Goal: Information Seeking & Learning: Learn about a topic

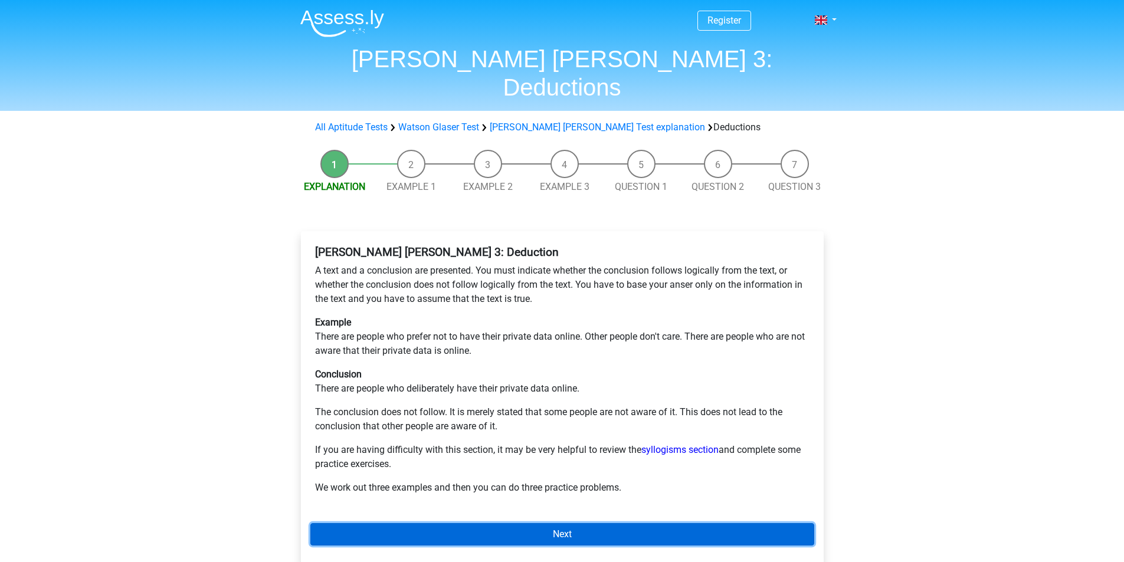
click at [562, 523] on link "Next" at bounding box center [562, 534] width 504 height 22
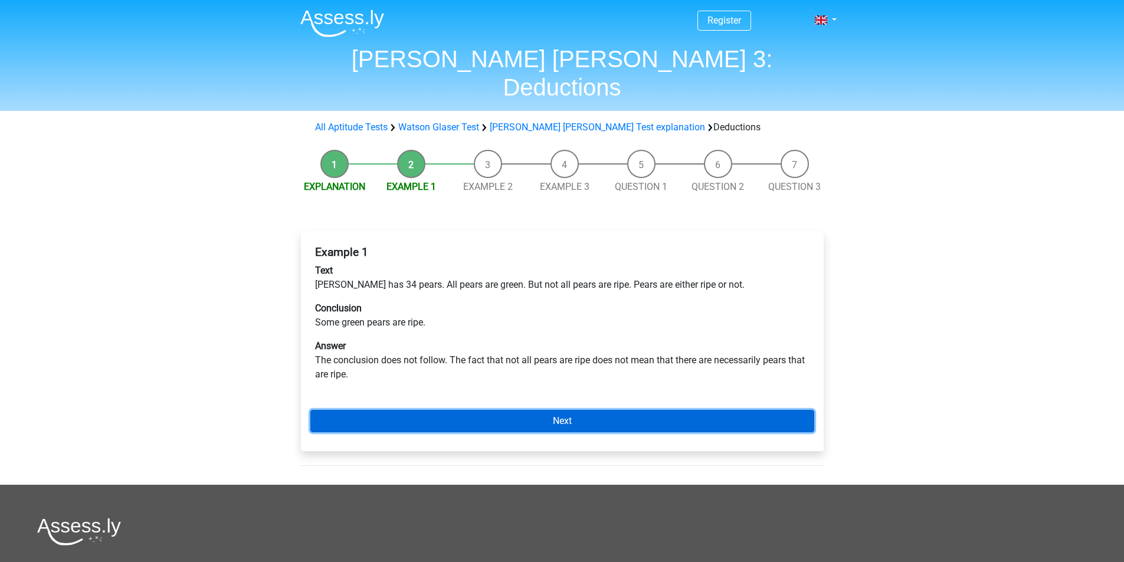
click at [553, 410] on link "Next" at bounding box center [562, 421] width 504 height 22
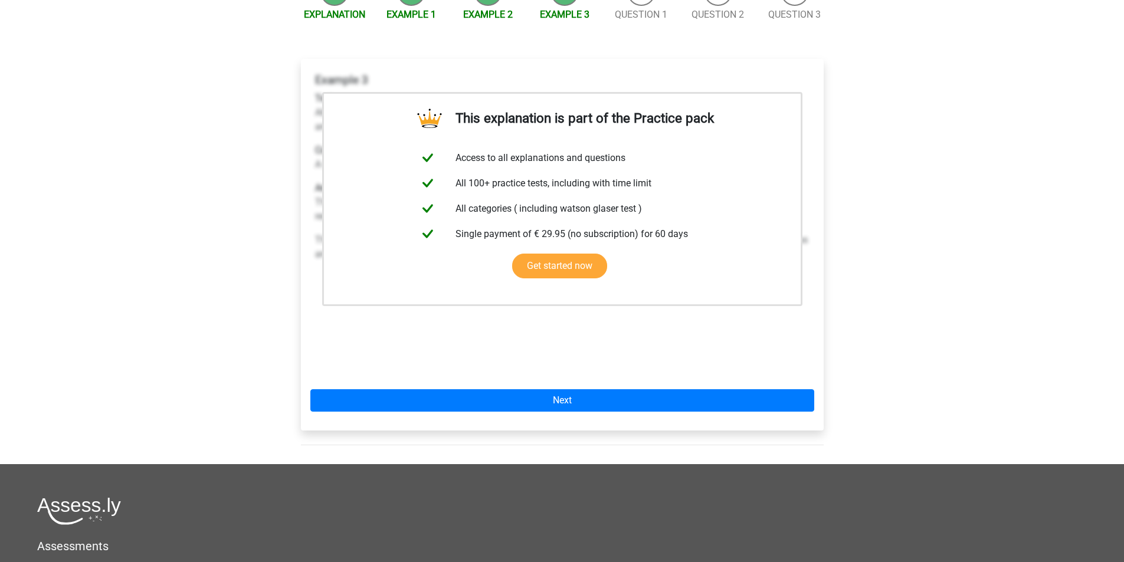
scroll to position [177, 0]
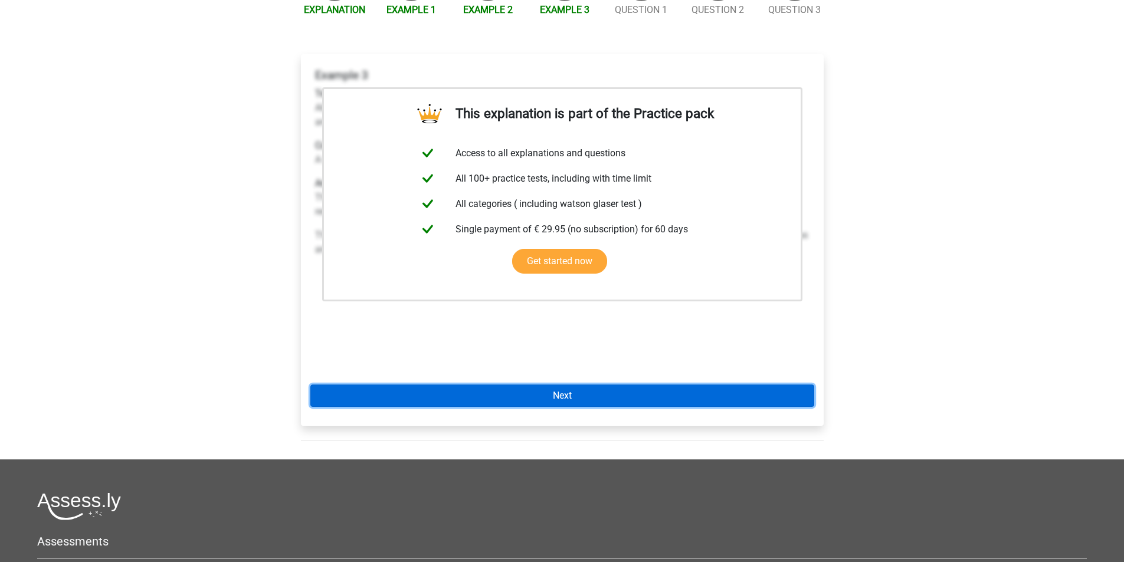
click at [566, 385] on link "Next" at bounding box center [562, 396] width 504 height 22
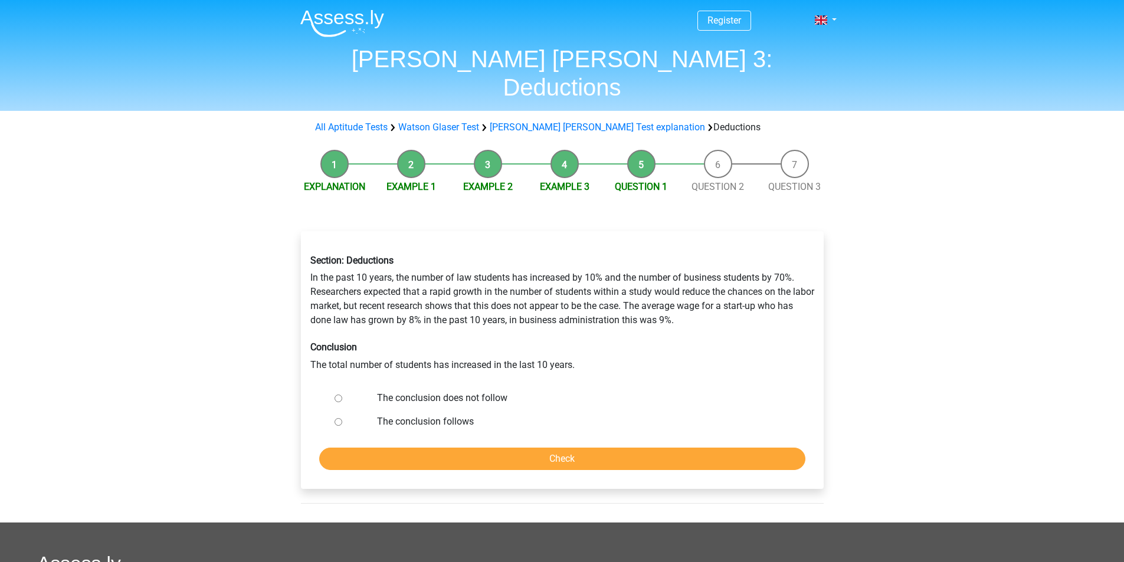
click at [339, 395] on input "The conclusion does not follow" at bounding box center [338, 399] width 8 height 8
radio input "true"
click at [578, 448] on input "Check" at bounding box center [562, 459] width 486 height 22
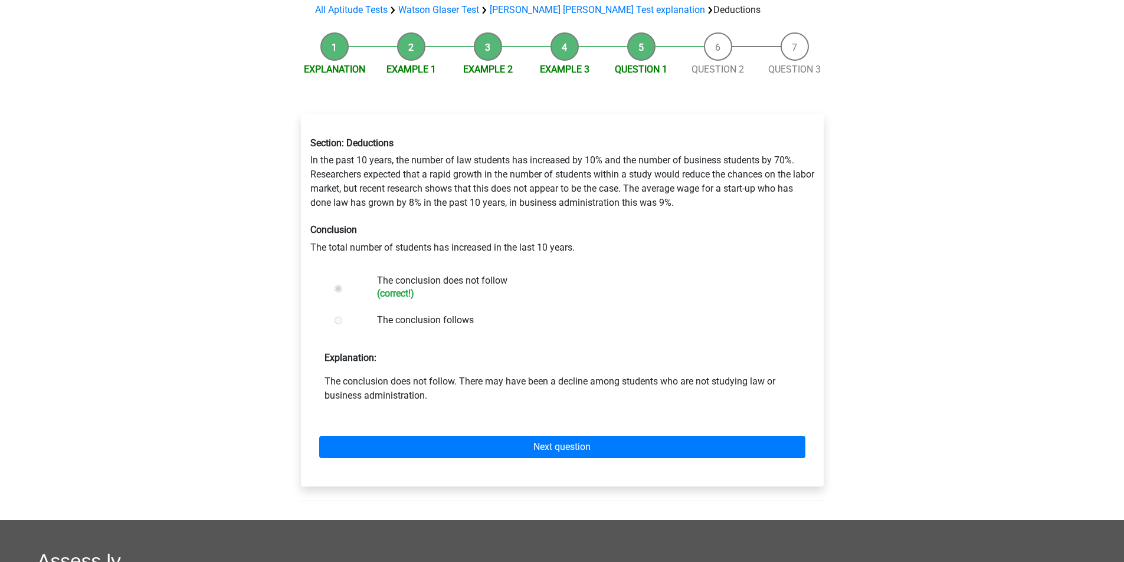
scroll to position [118, 0]
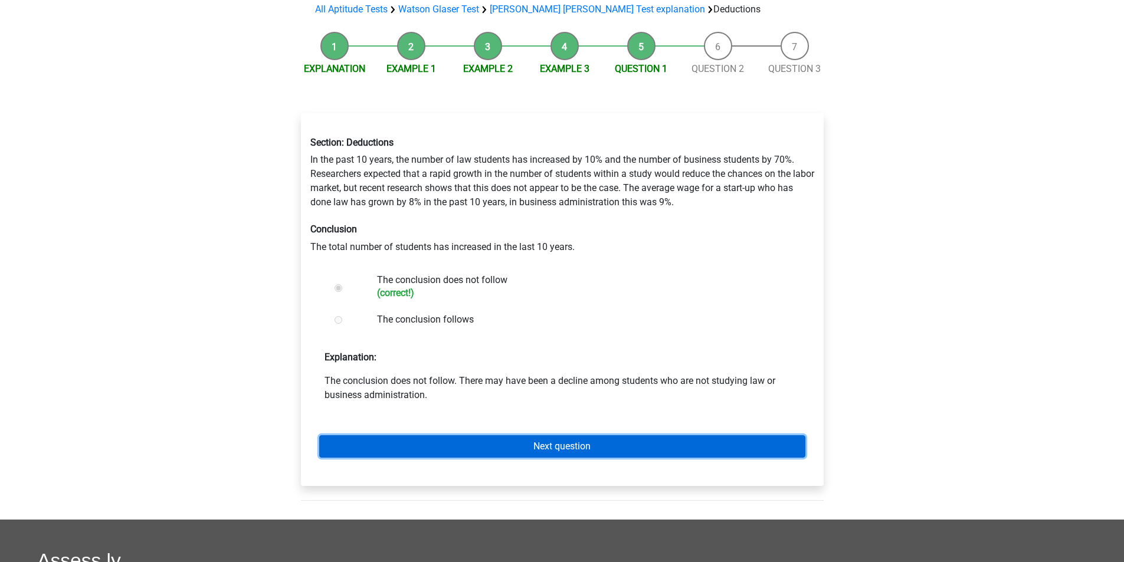
click at [577, 435] on link "Next question" at bounding box center [562, 446] width 486 height 22
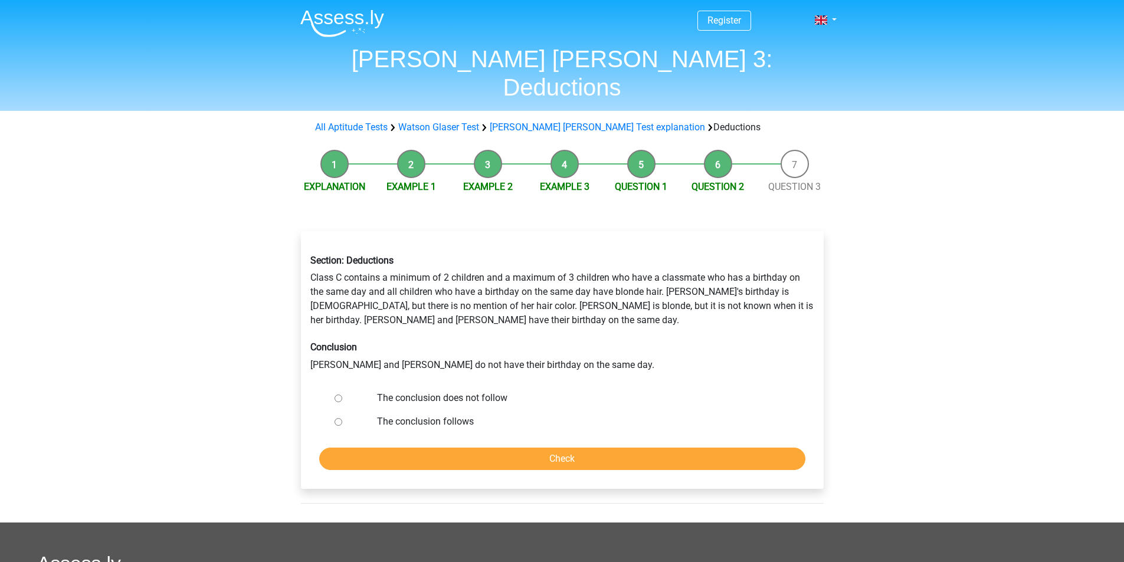
click at [338, 418] on input "The conclusion follows" at bounding box center [338, 422] width 8 height 8
radio input "true"
click at [579, 448] on input "Check" at bounding box center [562, 459] width 486 height 22
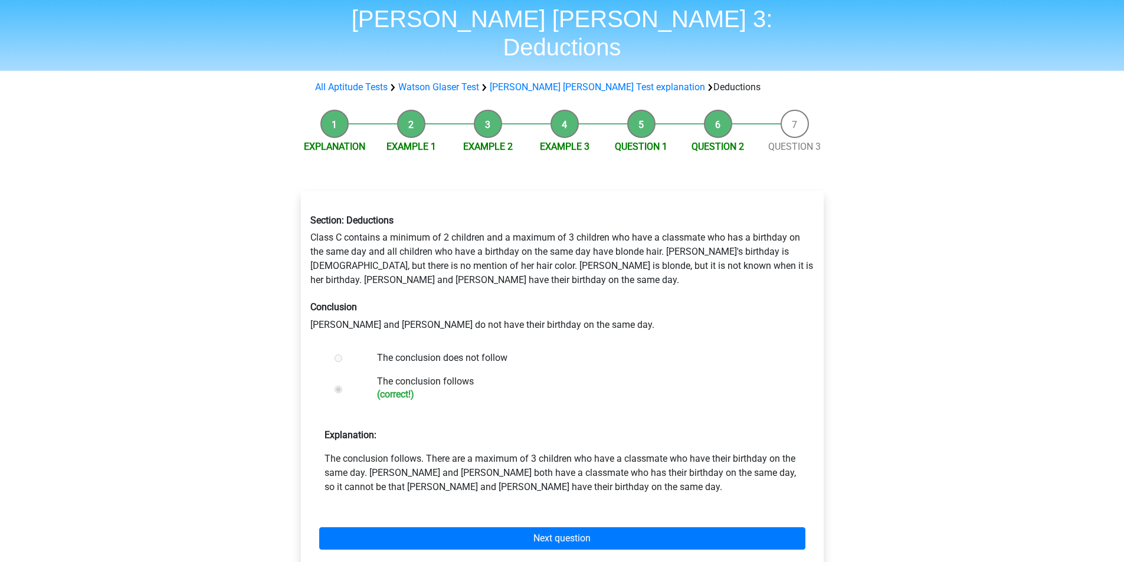
scroll to position [59, 0]
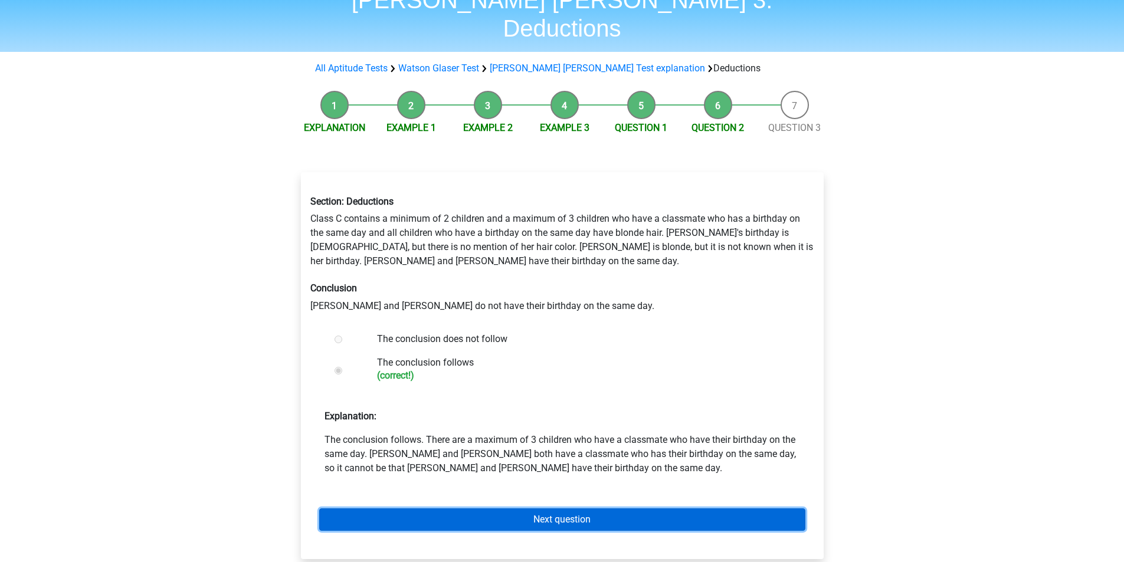
click at [557, 508] on link "Next question" at bounding box center [562, 519] width 486 height 22
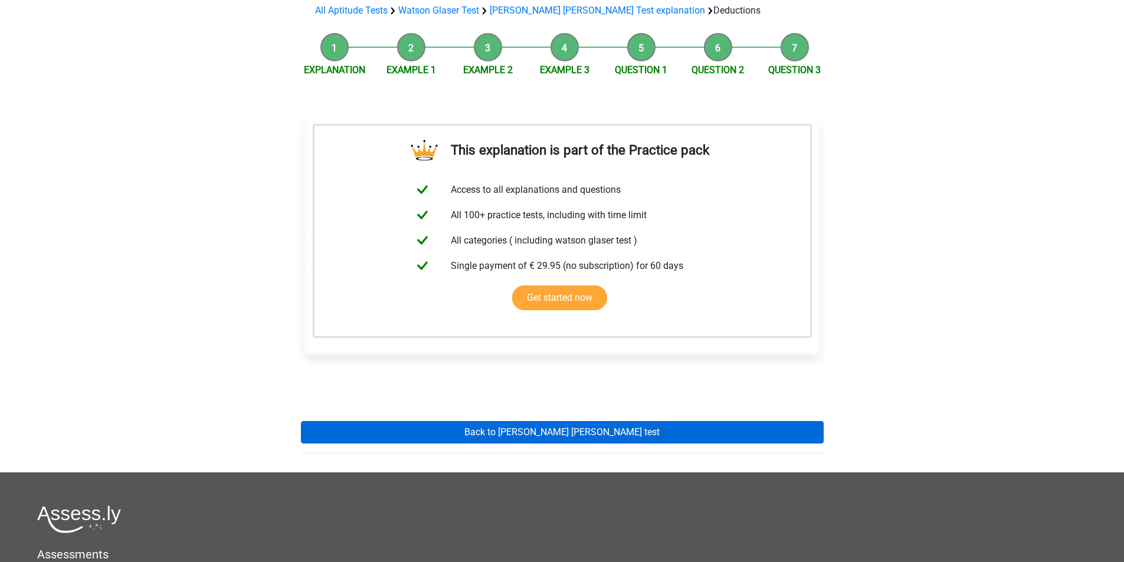
scroll to position [118, 0]
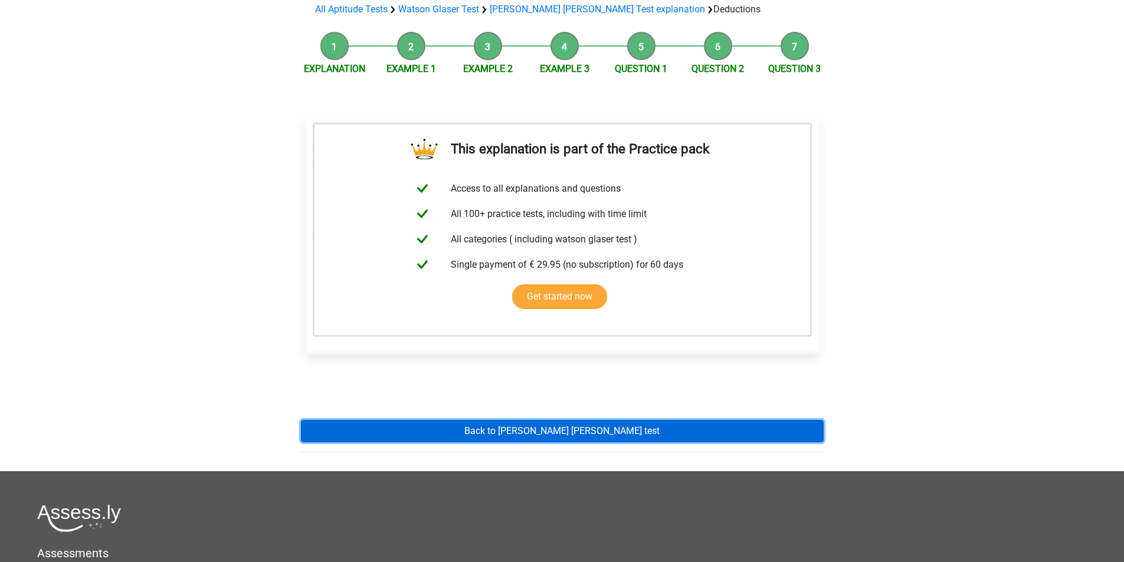
click at [557, 420] on link "Back to [PERSON_NAME] [PERSON_NAME] test" at bounding box center [562, 431] width 523 height 22
